Goal: Entertainment & Leisure: Consume media (video, audio)

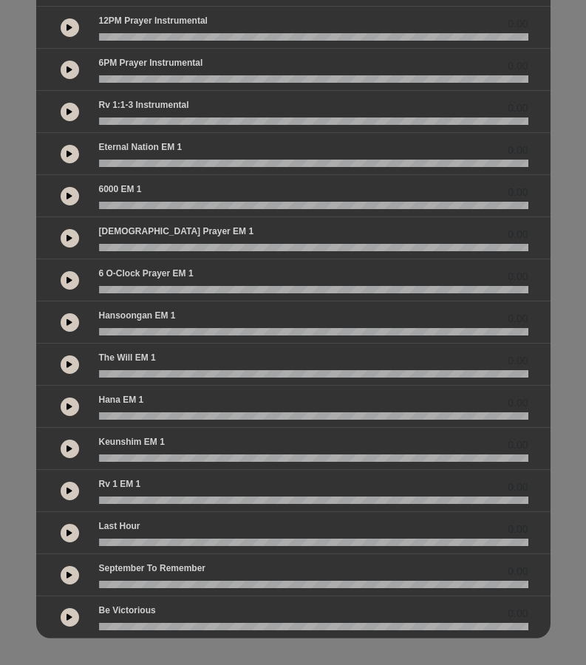
scroll to position [236, 0]
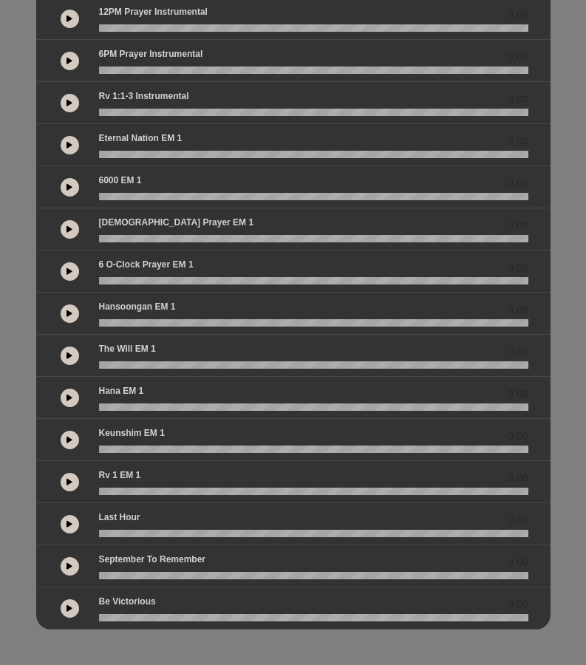
click at [66, 567] on button at bounding box center [70, 566] width 18 height 18
click at [287, 577] on wave at bounding box center [313, 575] width 429 height 7
click at [71, 570] on button at bounding box center [70, 566] width 18 height 18
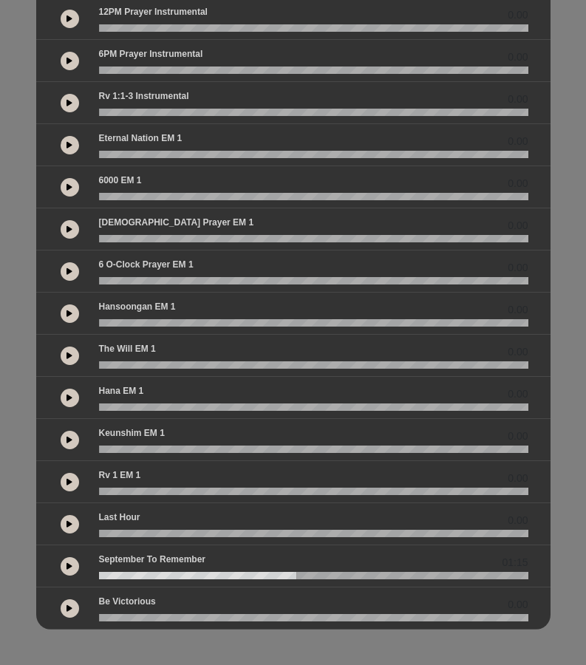
drag, startPoint x: 298, startPoint y: 576, endPoint x: 163, endPoint y: 574, distance: 135.1
click at [163, 574] on wave at bounding box center [313, 575] width 429 height 7
click at [100, 577] on wave at bounding box center [313, 575] width 429 height 7
click at [72, 567] on icon at bounding box center [69, 565] width 6 height 7
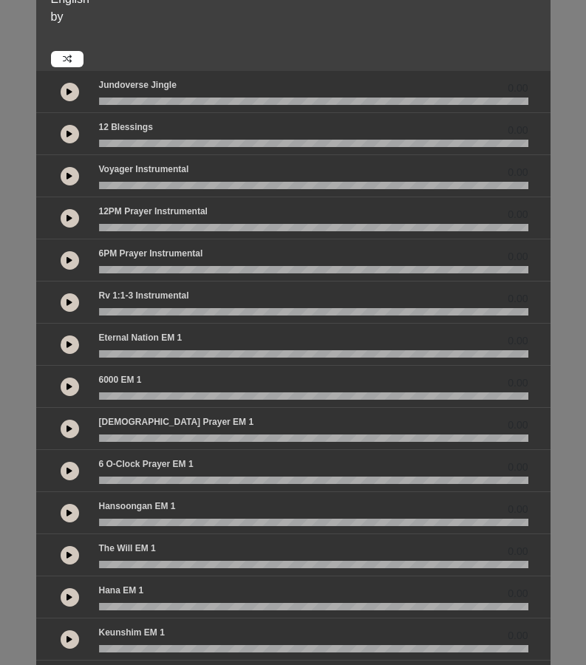
scroll to position [0, 0]
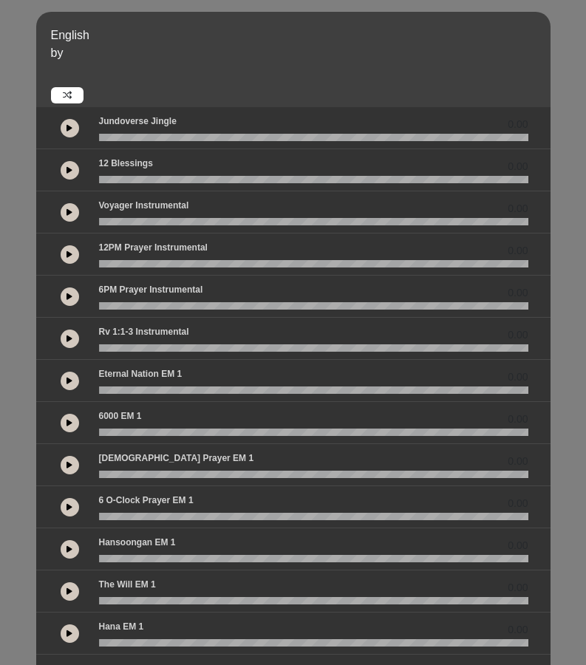
click at [66, 99] on icon at bounding box center [67, 95] width 9 height 9
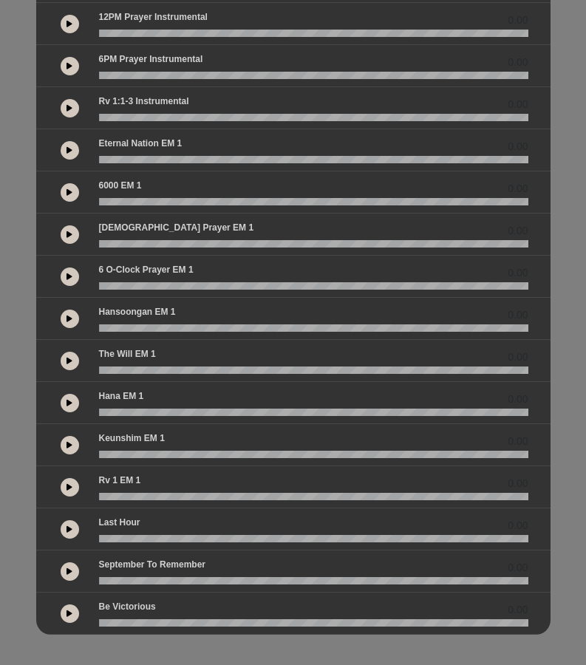
scroll to position [236, 0]
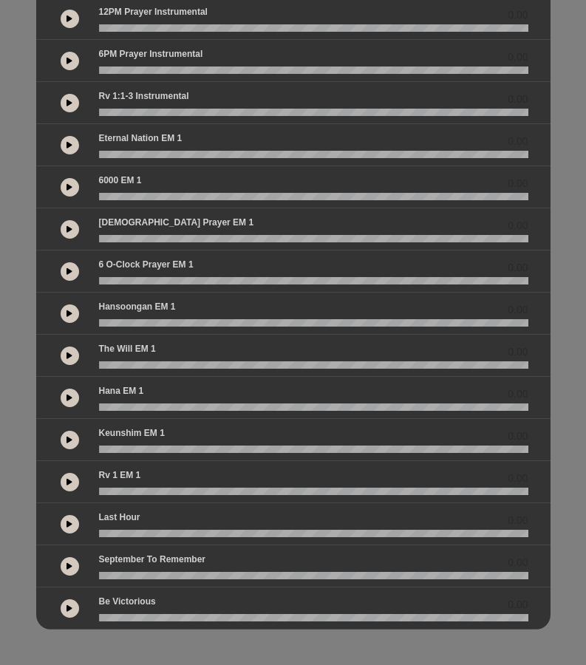
click at [72, 574] on div at bounding box center [69, 565] width 41 height 27
click at [72, 571] on button at bounding box center [70, 566] width 18 height 18
click at [73, 566] on button at bounding box center [70, 566] width 18 height 18
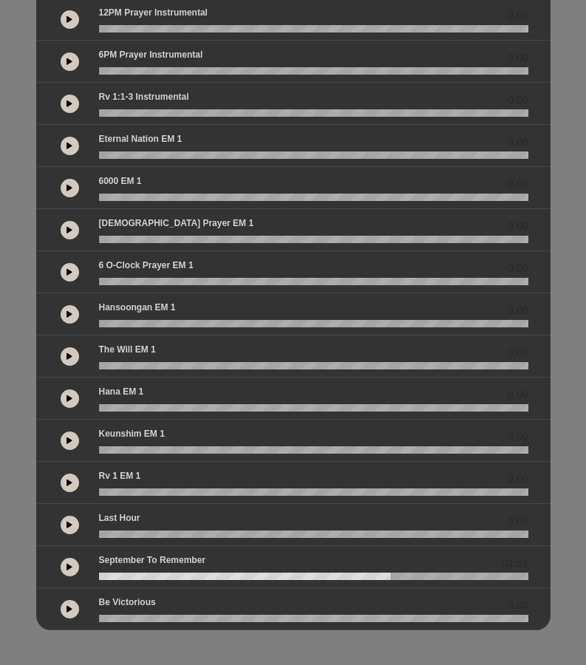
click at [105, 580] on div "01:51" at bounding box center [293, 567] width 514 height 42
click at [107, 578] on wave at bounding box center [313, 575] width 429 height 7
drag, startPoint x: 108, startPoint y: 579, endPoint x: 90, endPoint y: 581, distance: 17.9
click at [90, 581] on div "01:51" at bounding box center [293, 567] width 514 height 42
click at [103, 577] on wave at bounding box center [313, 575] width 429 height 7
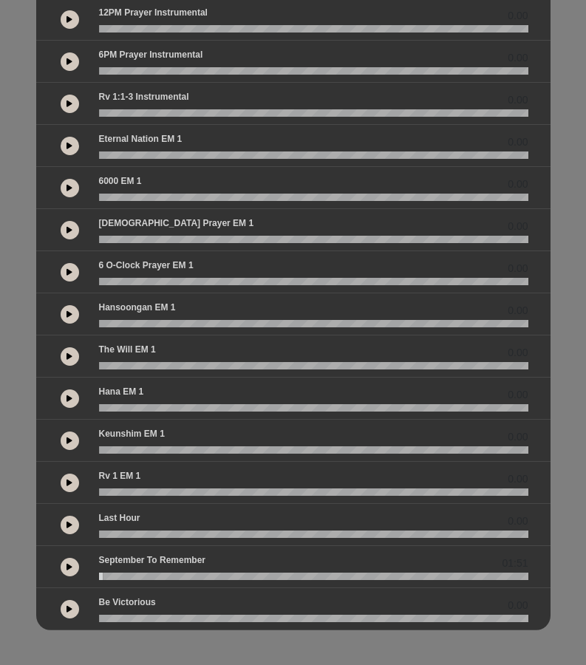
drag, startPoint x: 103, startPoint y: 577, endPoint x: 95, endPoint y: 578, distance: 9.0
click at [95, 578] on div at bounding box center [313, 575] width 447 height 7
click at [72, 566] on button at bounding box center [70, 567] width 18 height 18
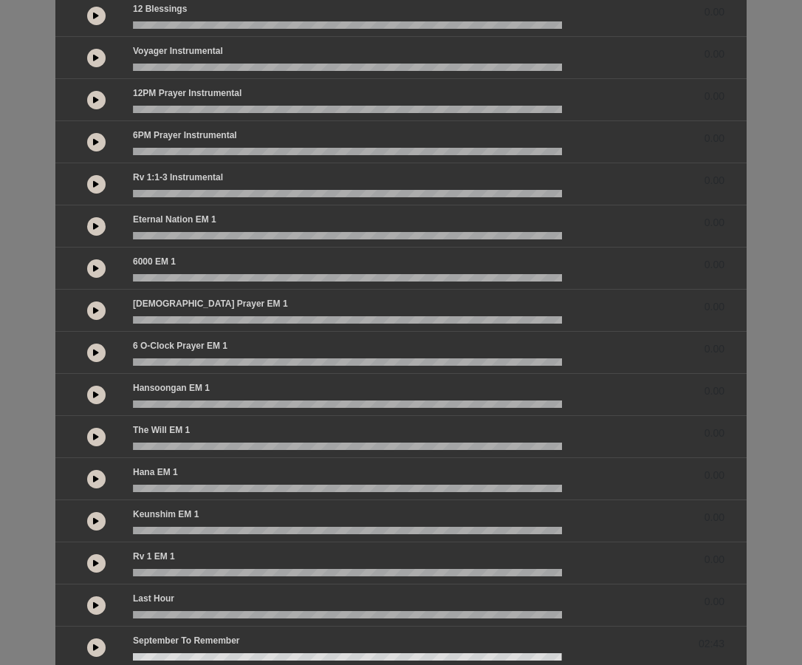
scroll to position [236, 0]
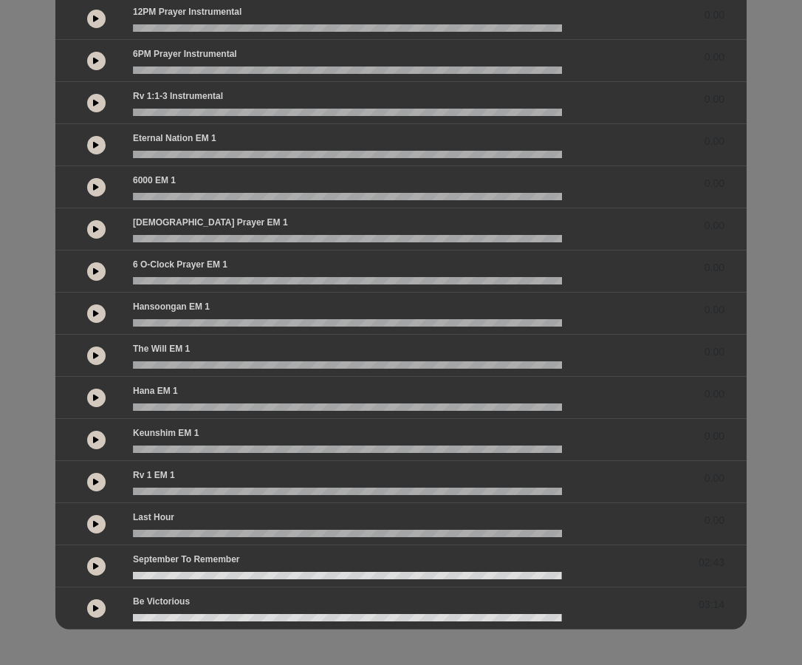
click at [96, 525] on icon at bounding box center [96, 523] width 6 height 7
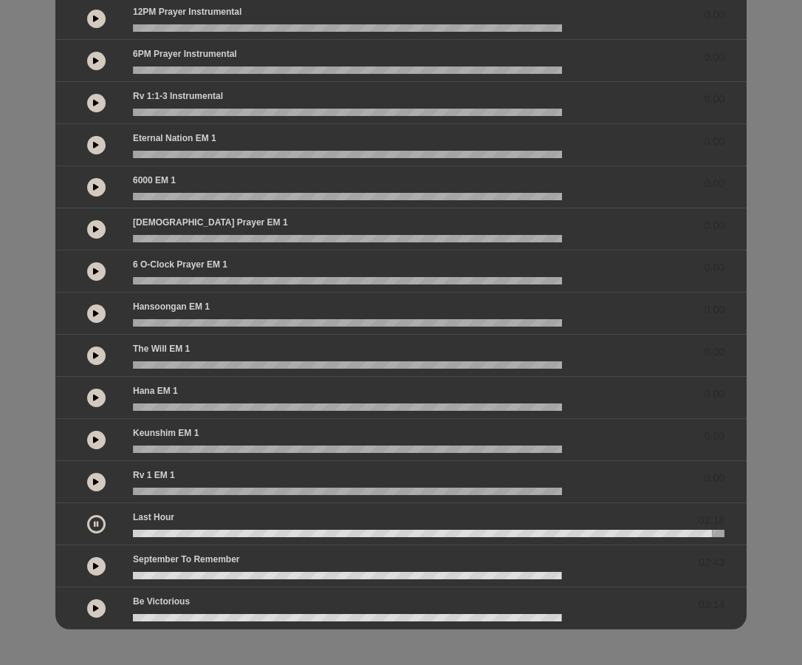
click at [97, 479] on icon at bounding box center [96, 481] width 6 height 7
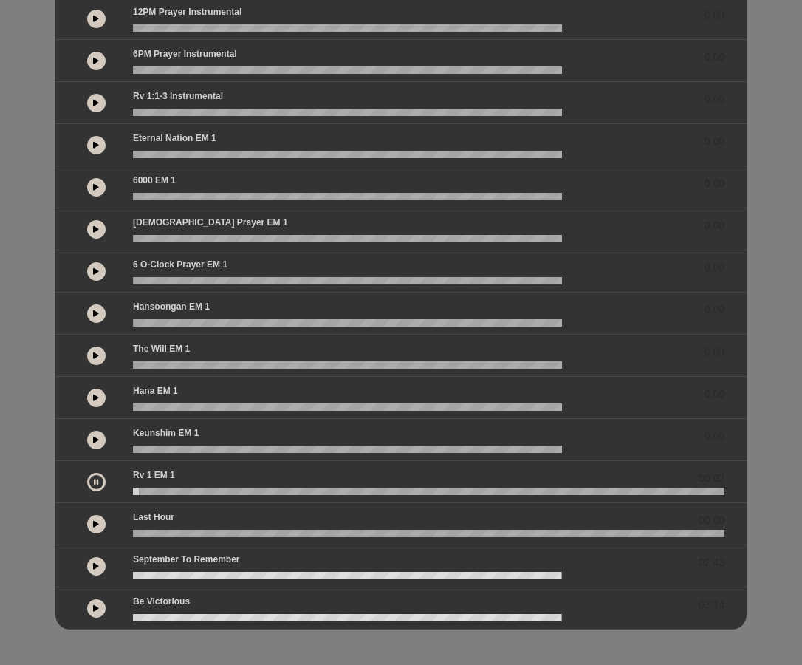
click at [97, 479] on icon at bounding box center [96, 481] width 4 height 7
click at [97, 445] on button at bounding box center [96, 440] width 18 height 18
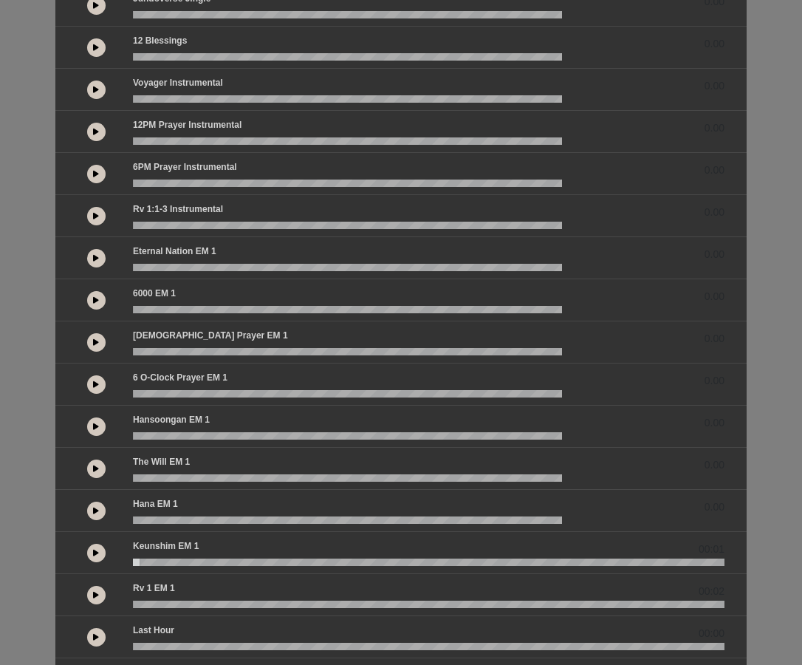
scroll to position [0, 0]
